Goal: Information Seeking & Learning: Learn about a topic

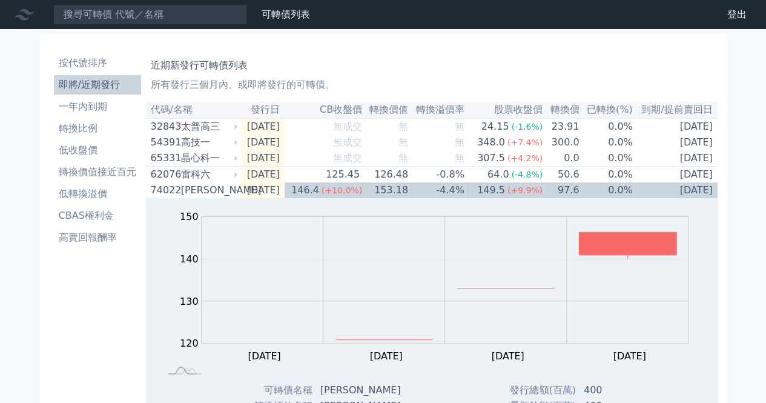
click at [105, 81] on li "即將/近期發行" at bounding box center [97, 85] width 87 height 15
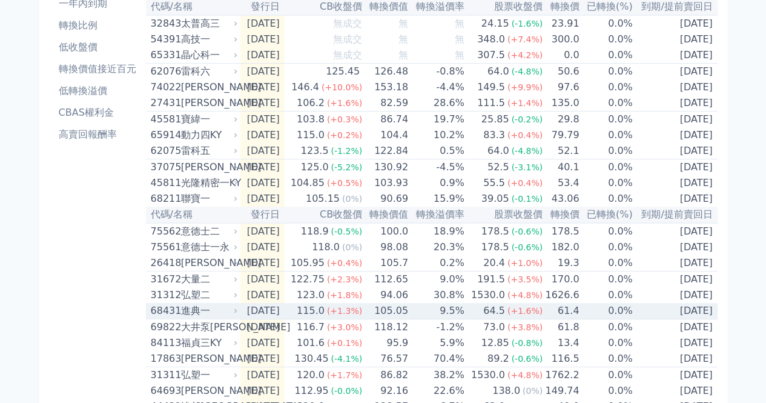
scroll to position [121, 0]
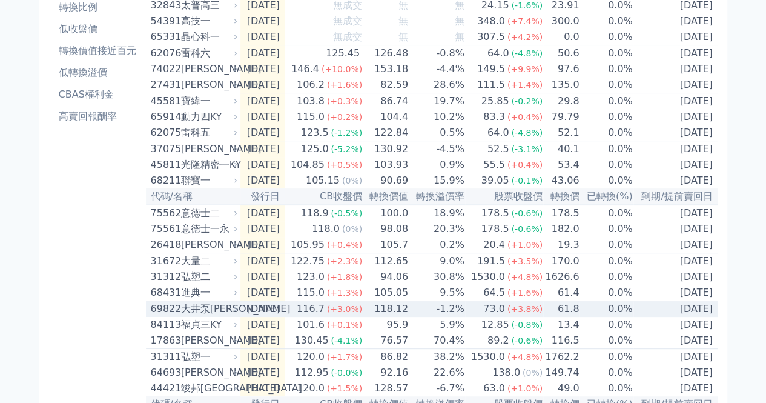
click at [213, 316] on div "大井泵[PERSON_NAME]" at bounding box center [208, 309] width 55 height 15
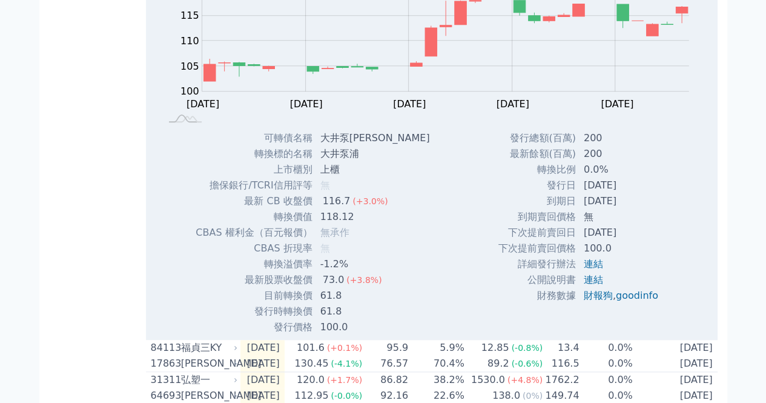
scroll to position [545, 0]
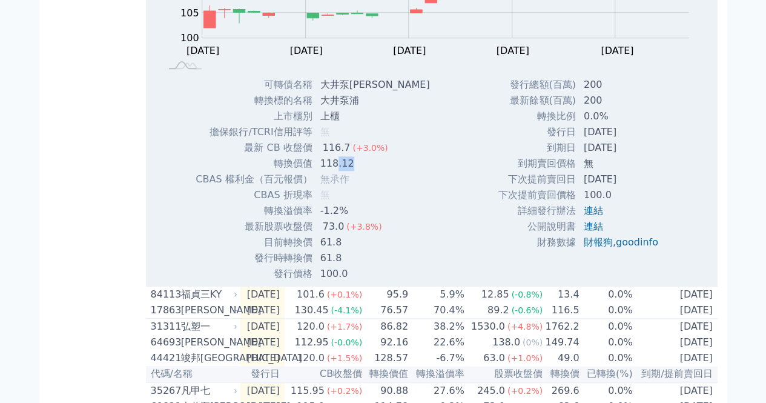
drag, startPoint x: 336, startPoint y: 187, endPoint x: 369, endPoint y: 191, distance: 33.5
click at [369, 171] on td "118.12" at bounding box center [376, 164] width 127 height 16
drag, startPoint x: 323, startPoint y: 251, endPoint x: 336, endPoint y: 256, distance: 13.3
click at [336, 234] on div "73.0" at bounding box center [333, 226] width 27 height 15
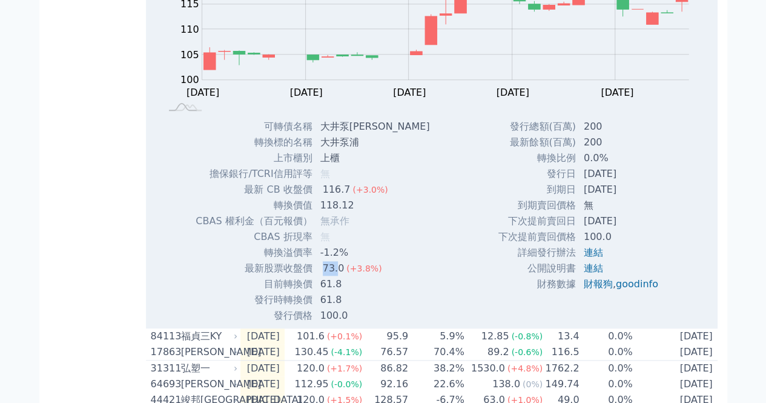
scroll to position [485, 0]
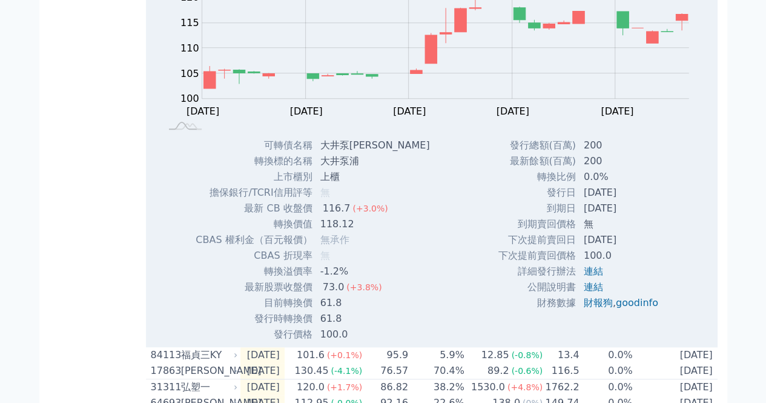
click at [383, 279] on td "-1.2%" at bounding box center [376, 271] width 127 height 16
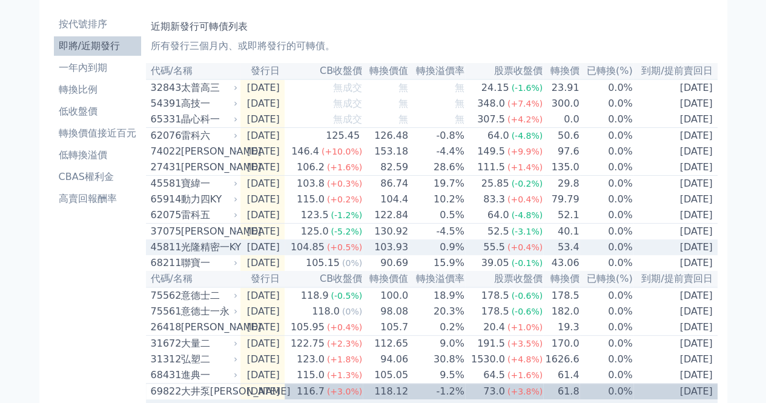
scroll to position [0, 0]
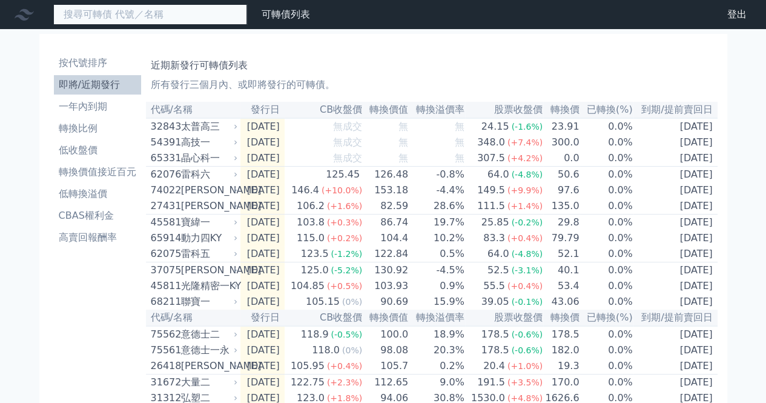
click at [111, 13] on input at bounding box center [150, 14] width 194 height 21
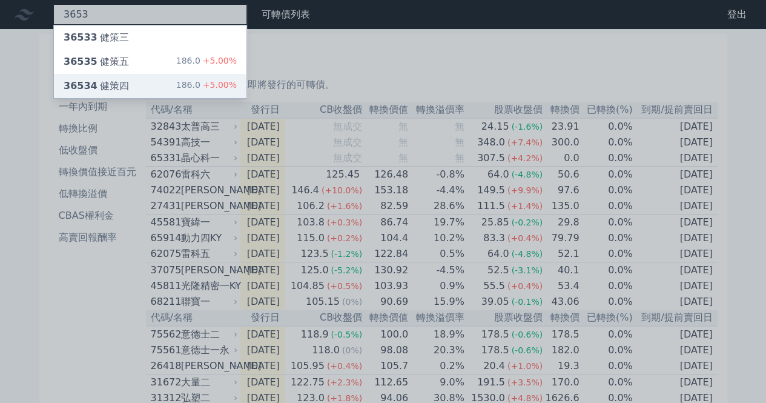
type input "3653"
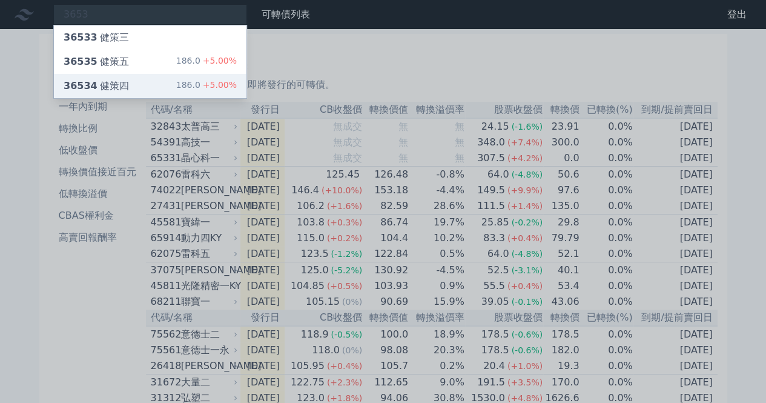
click at [157, 82] on div "36534 健策四 186.0 +5.00%" at bounding box center [150, 86] width 193 height 24
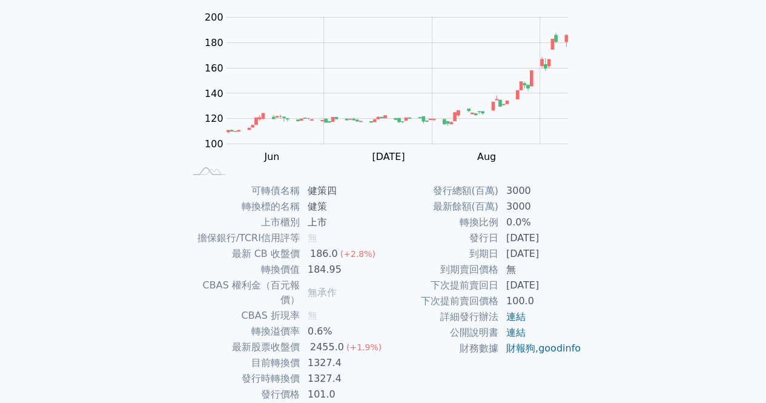
scroll to position [121, 0]
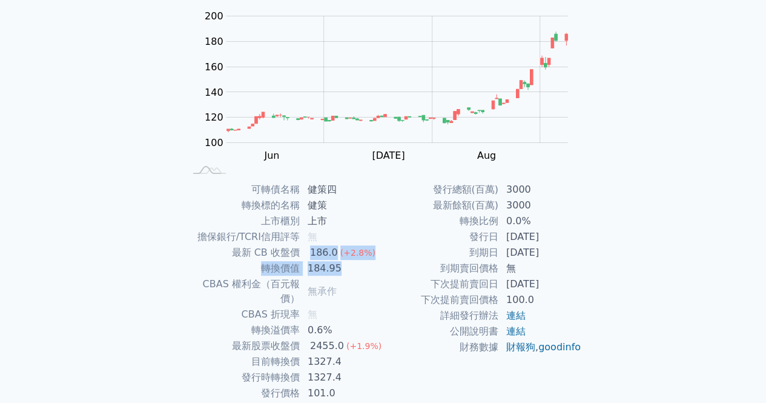
drag, startPoint x: 311, startPoint y: 255, endPoint x: 336, endPoint y: 271, distance: 29.4
click at [336, 271] on tbody "可轉債名稱 健策四 轉換標的名稱 健策 上市櫃別 上市 擔保銀行/TCRI信用評等 無 最新 CB 收盤價 186.0 (+2.8%) 轉換價值 184.95…" at bounding box center [284, 291] width 199 height 219
click at [355, 273] on td "184.95" at bounding box center [341, 268] width 83 height 16
drag, startPoint x: 307, startPoint y: 346, endPoint x: 445, endPoint y: 292, distance: 147.9
click at [353, 339] on tbody "可轉債名稱 健策四 轉換標的名稱 健策 上市櫃別 上市 擔保銀行/TCRI信用評等 無 最新 CB 收盤價 186.0 (+2.8%) 轉換價值 184.95…" at bounding box center [284, 291] width 199 height 219
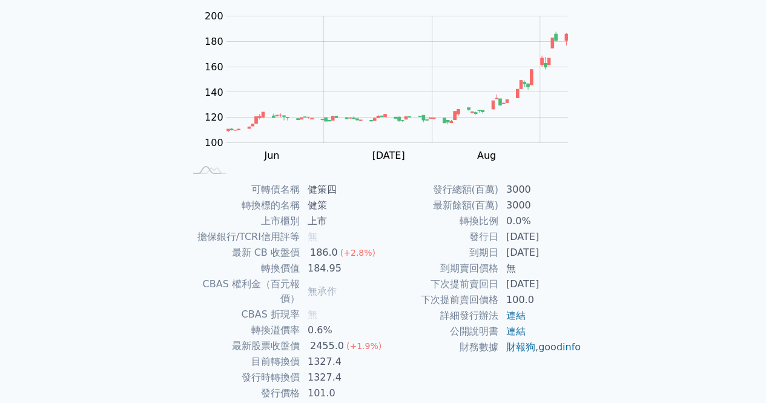
drag, startPoint x: 464, startPoint y: 277, endPoint x: 468, endPoint y: 272, distance: 6.4
click at [464, 277] on td "下次提前賣回日" at bounding box center [441, 284] width 116 height 16
drag, startPoint x: 508, startPoint y: 219, endPoint x: 535, endPoint y: 219, distance: 27.3
click at [535, 219] on td "0.0%" at bounding box center [540, 221] width 83 height 16
drag, startPoint x: 529, startPoint y: 235, endPoint x: 555, endPoint y: 236, distance: 26.1
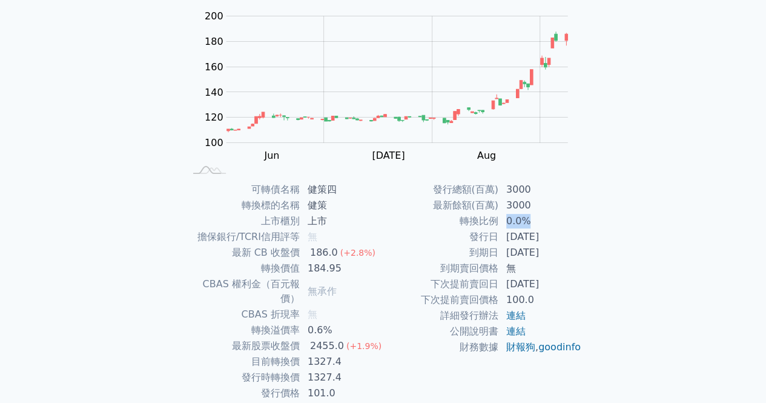
click at [555, 236] on td "[DATE]" at bounding box center [540, 237] width 83 height 16
